Goal: Go to known website: Go to known website

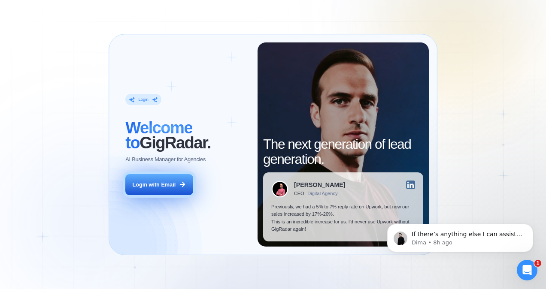
click at [171, 185] on div "Login with Email" at bounding box center [154, 184] width 43 height 7
